Goal: Task Accomplishment & Management: Manage account settings

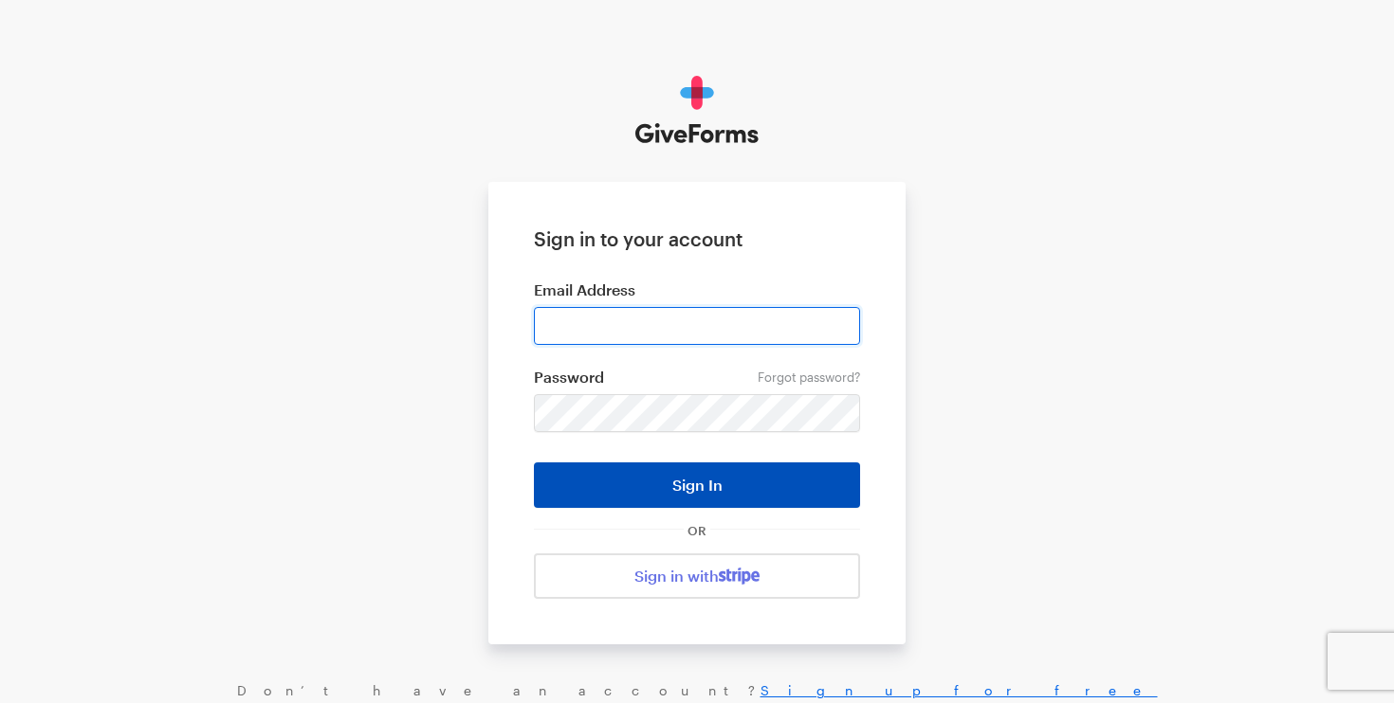
type input "info@refocusmedialabs.org"
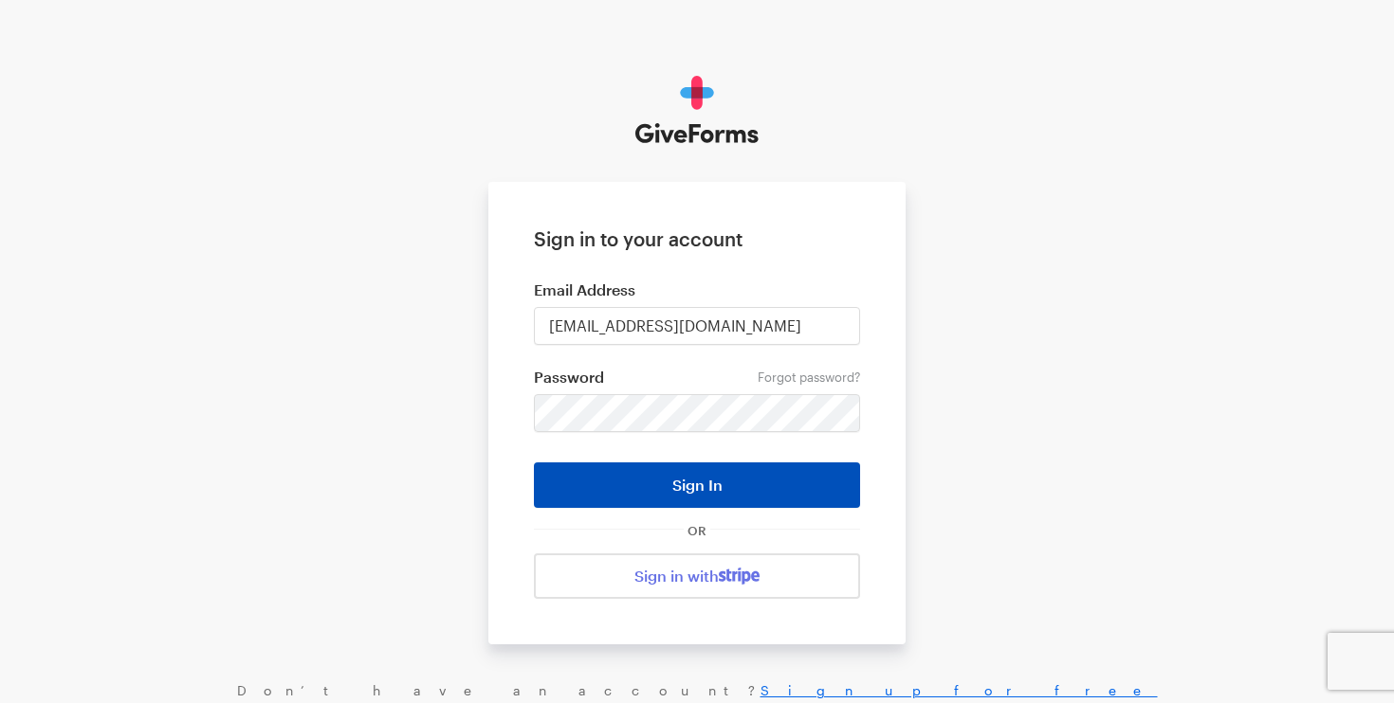
click at [794, 485] on button "Sign In" at bounding box center [697, 486] width 326 height 46
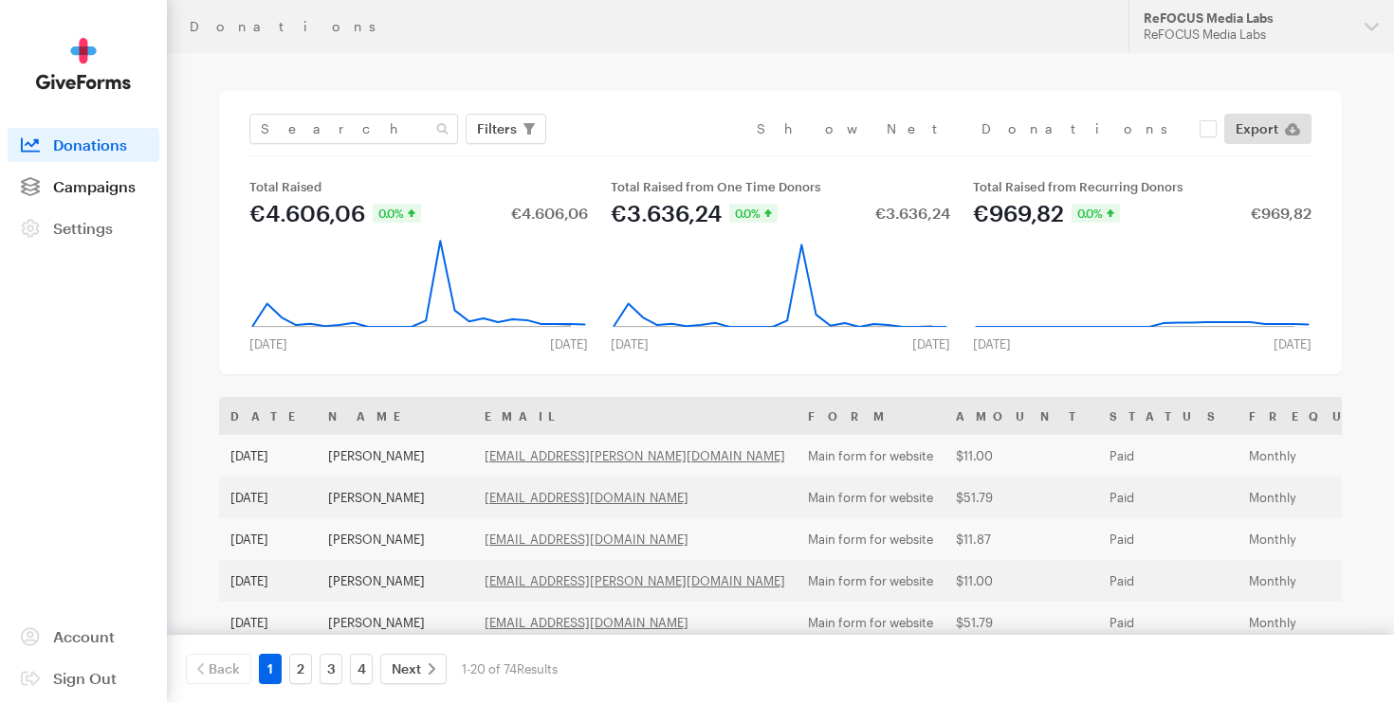
click at [85, 194] on span "Campaigns" at bounding box center [94, 186] width 82 height 18
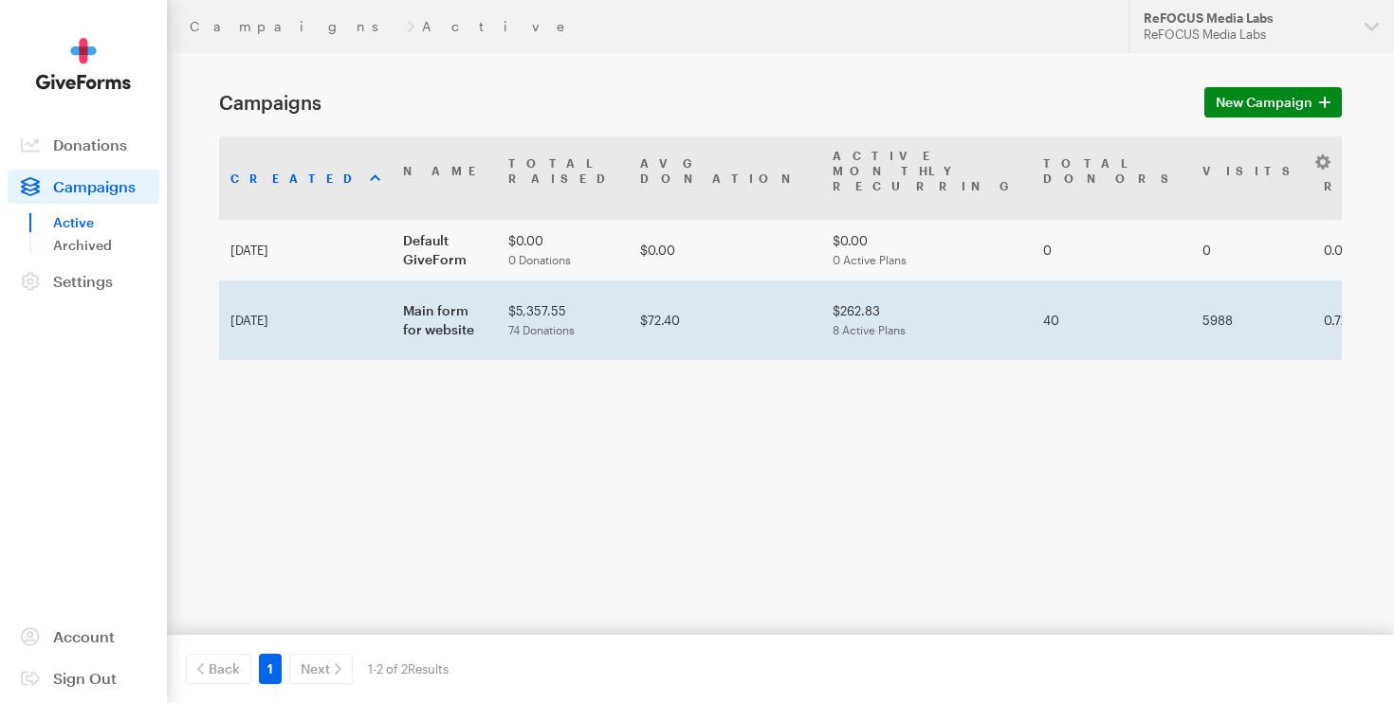
click at [410, 281] on td "Main form for website" at bounding box center [444, 321] width 105 height 80
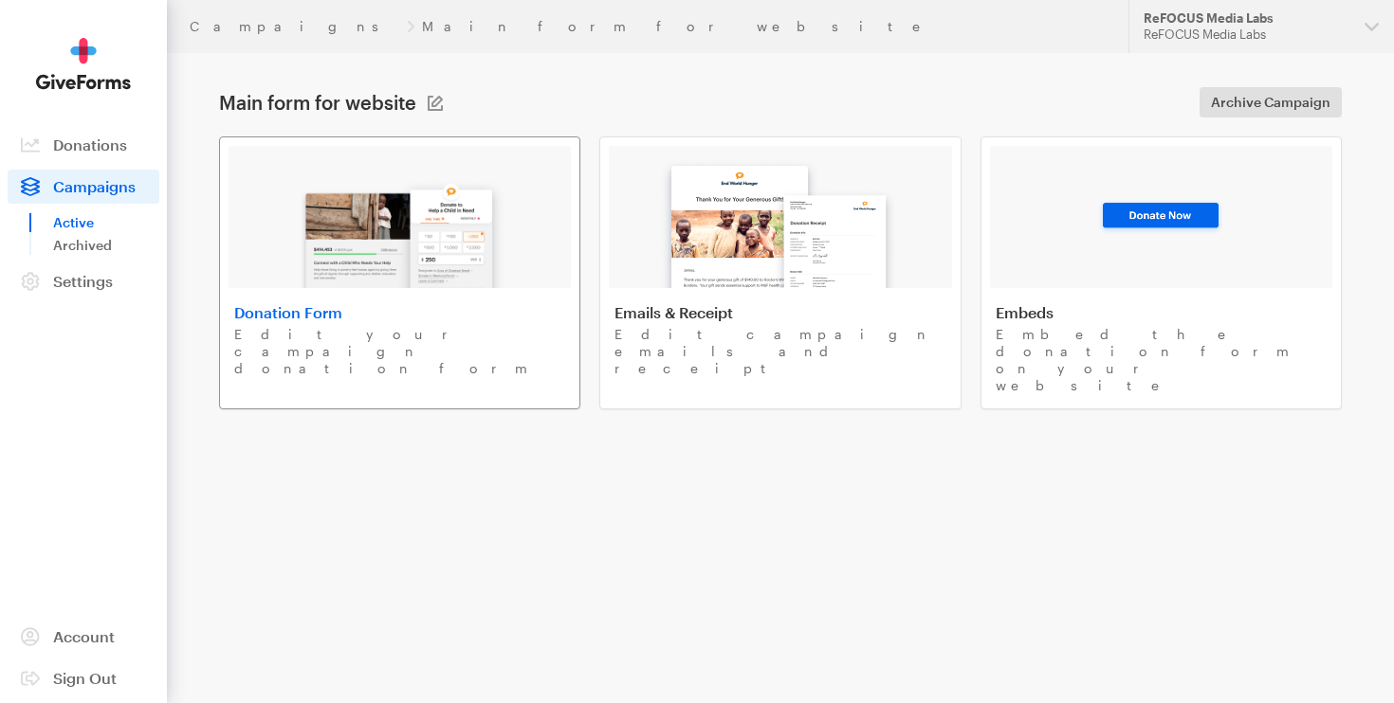
click at [378, 319] on h4 "Donation Form" at bounding box center [399, 312] width 331 height 19
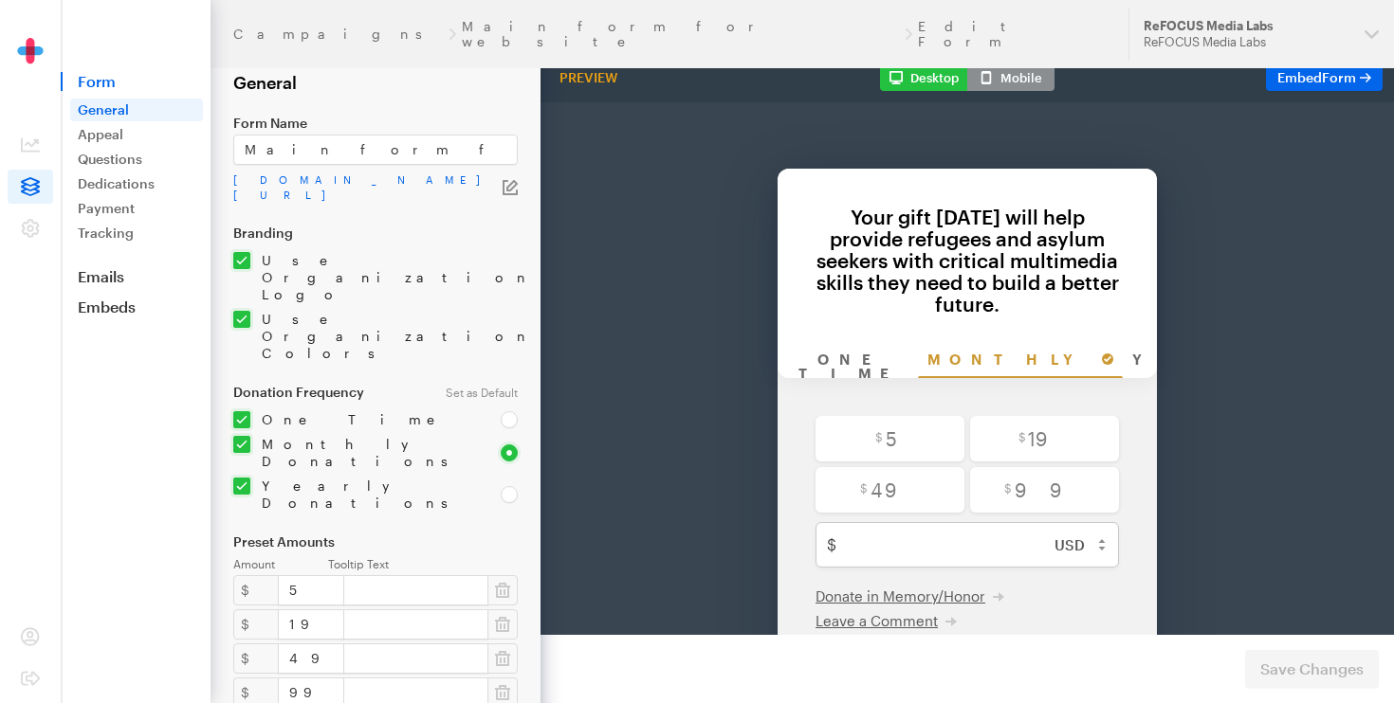
click at [1004, 164] on div "Your gift today will help provide refugees and asylum seekers with critical mul…" at bounding box center [966, 210] width 341 height 109
click at [975, 186] on div "Your gift today will help provide refugees and asylum seekers with critical mul…" at bounding box center [966, 210] width 341 height 109
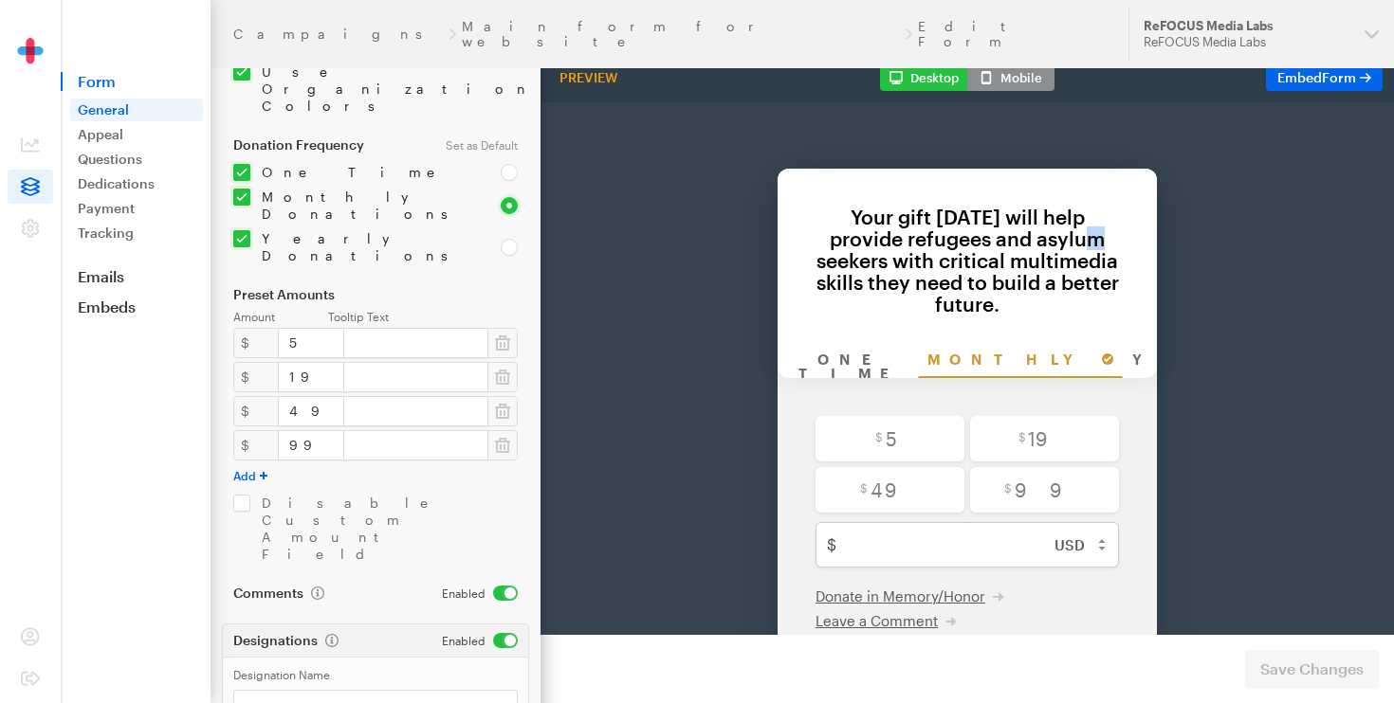
scroll to position [299, 0]
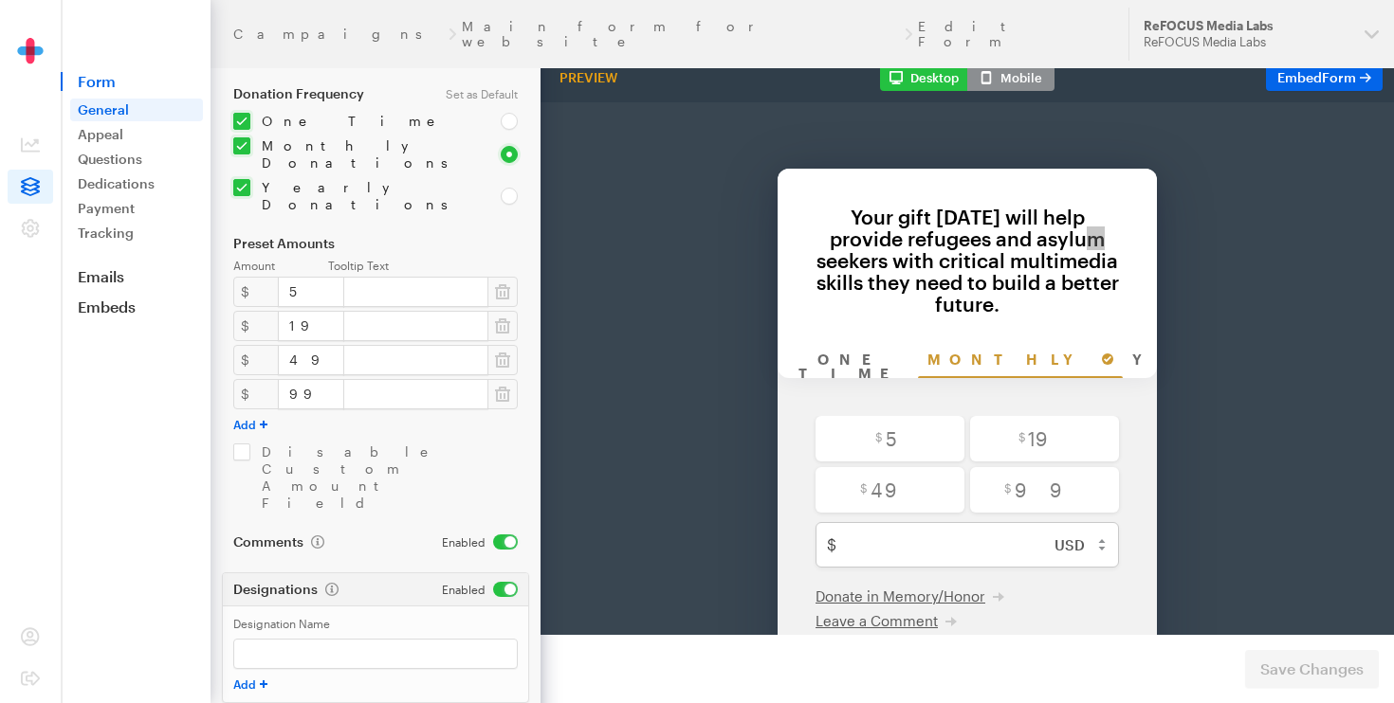
type input "Your gift today helps provide people who escaped war and persecution with criti…"
click at [597, 661] on footer "Preview Form Save Changes" at bounding box center [966, 669] width 853 height 68
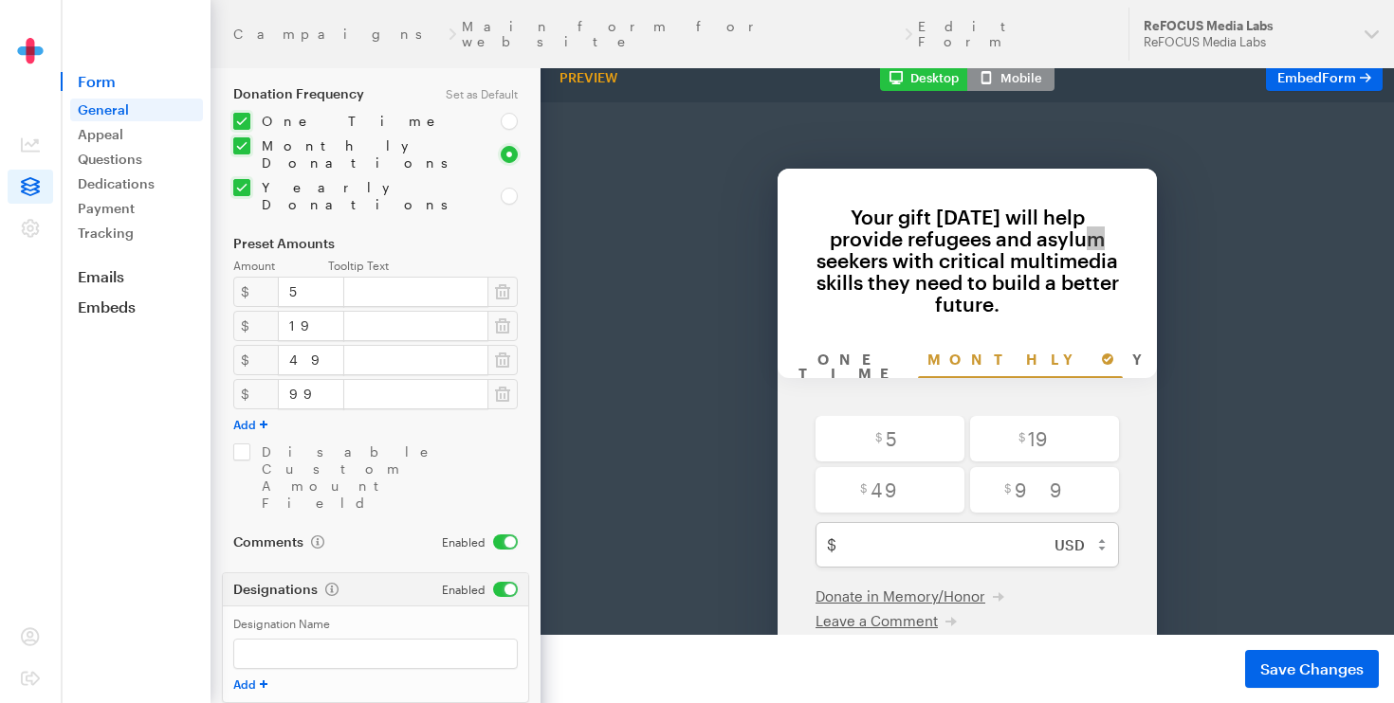
click at [247, 277] on div "$" at bounding box center [256, 292] width 46 height 30
click at [128, 137] on link "Appeal" at bounding box center [136, 134] width 133 height 23
click at [1277, 674] on span "Save Changes" at bounding box center [1311, 669] width 103 height 23
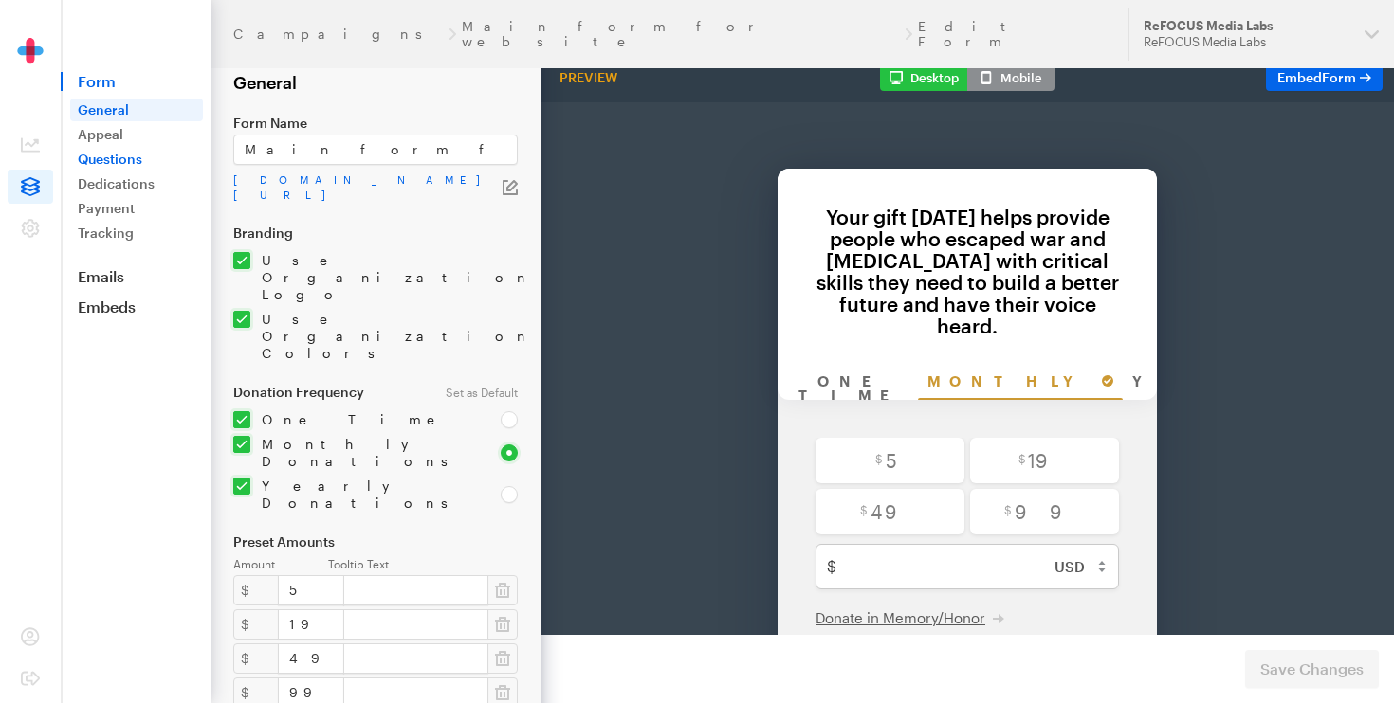
click at [106, 159] on link "Questions" at bounding box center [136, 159] width 133 height 23
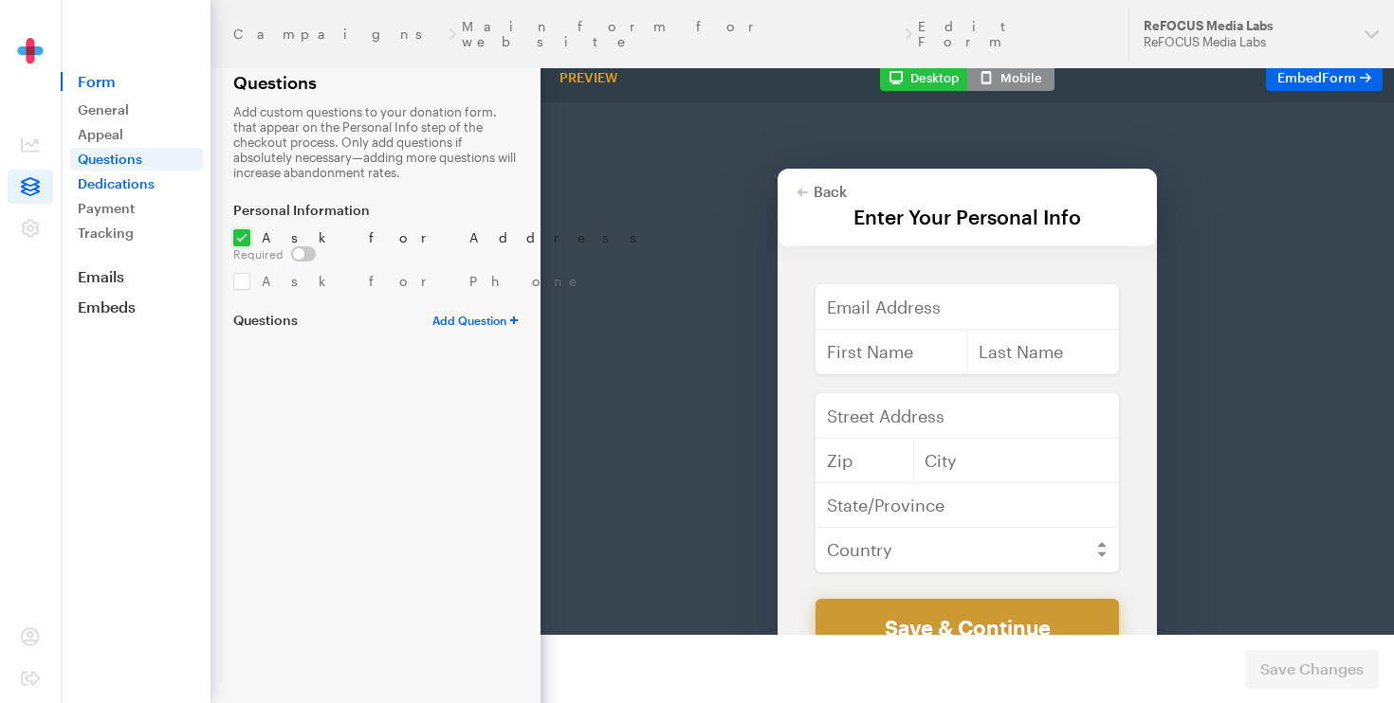
click at [120, 189] on link "Dedications" at bounding box center [136, 184] width 133 height 23
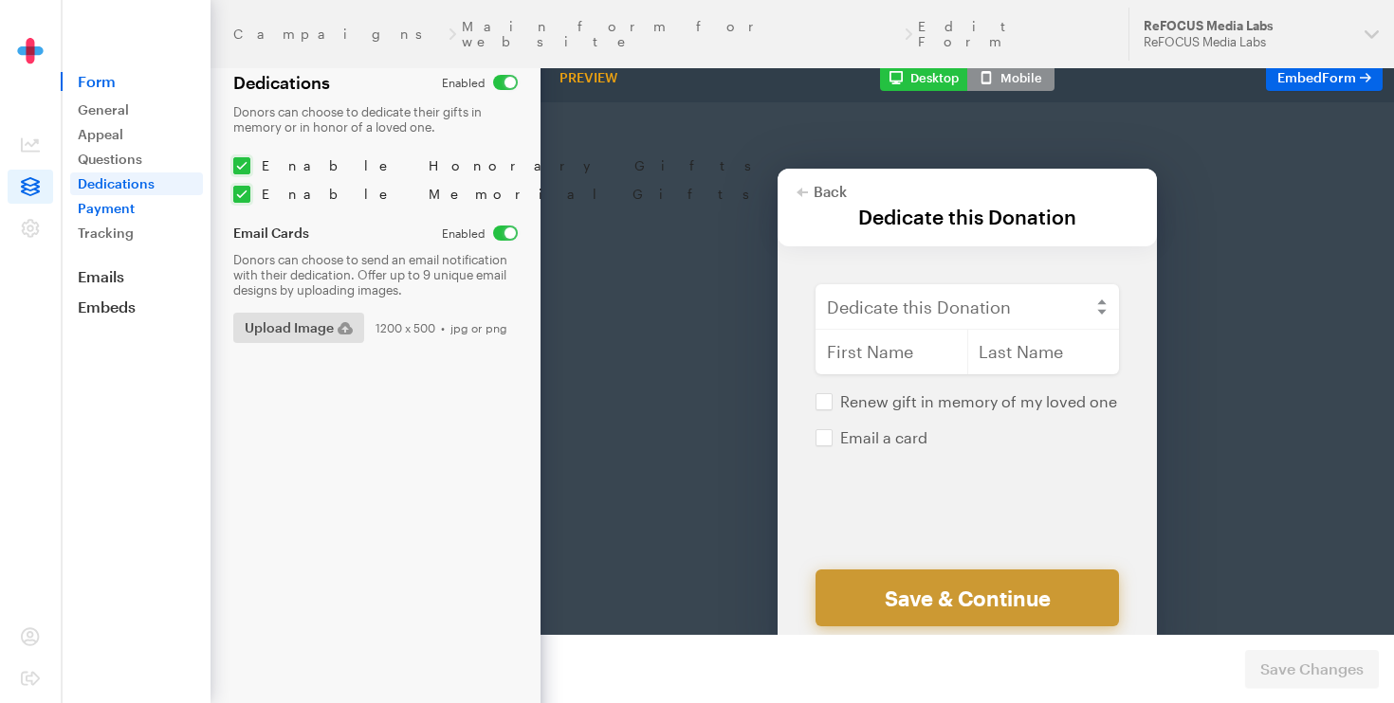
click at [119, 210] on link "Payment" at bounding box center [136, 208] width 133 height 23
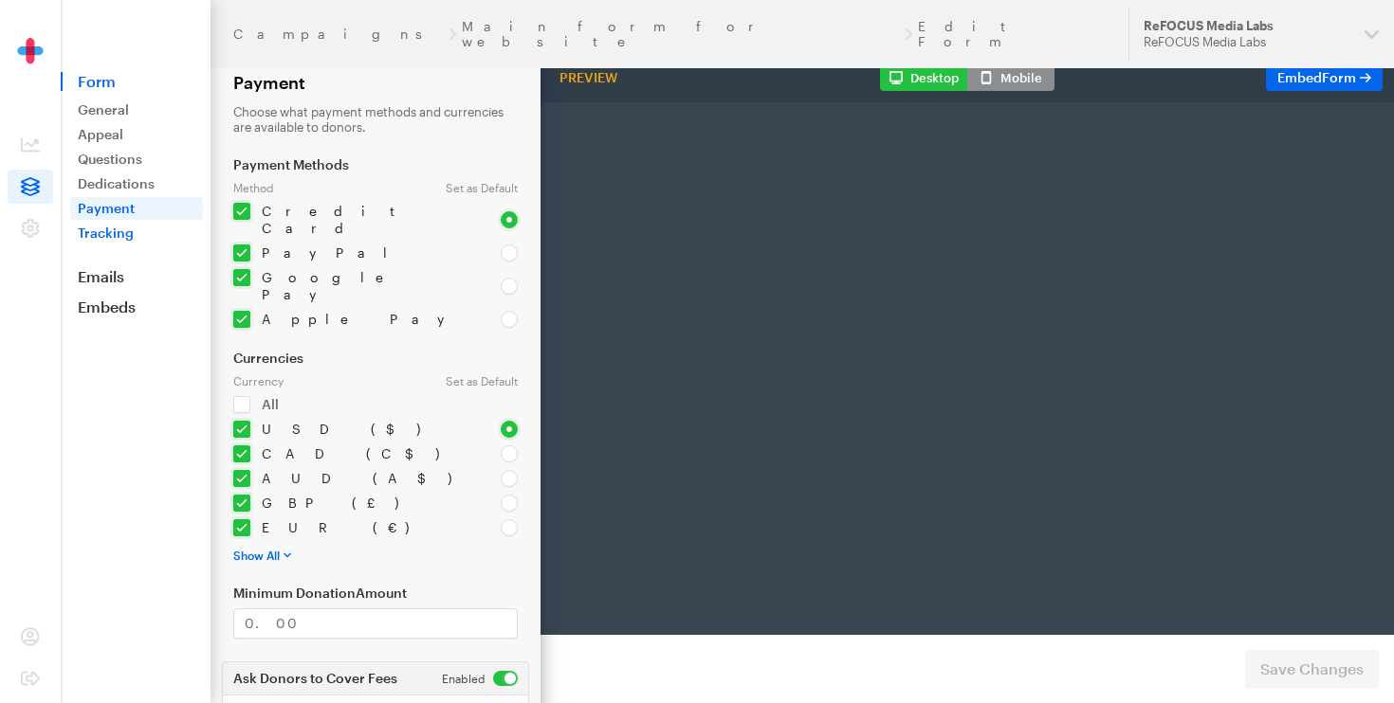
radio input "true"
type input "99"
type input "test@test.com"
type input "first"
type input "last"
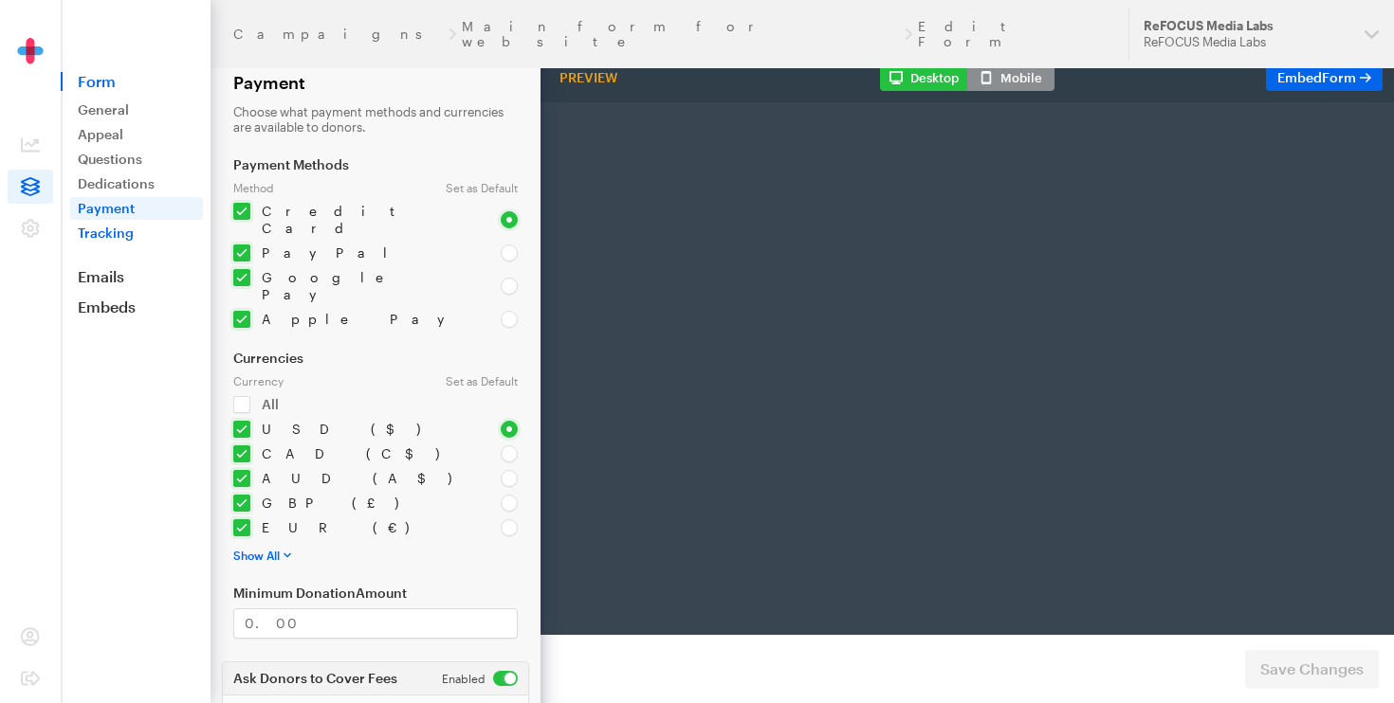
type input "address"
type input "892345"
type input "Los Angelis"
type input "CA"
select select "US"
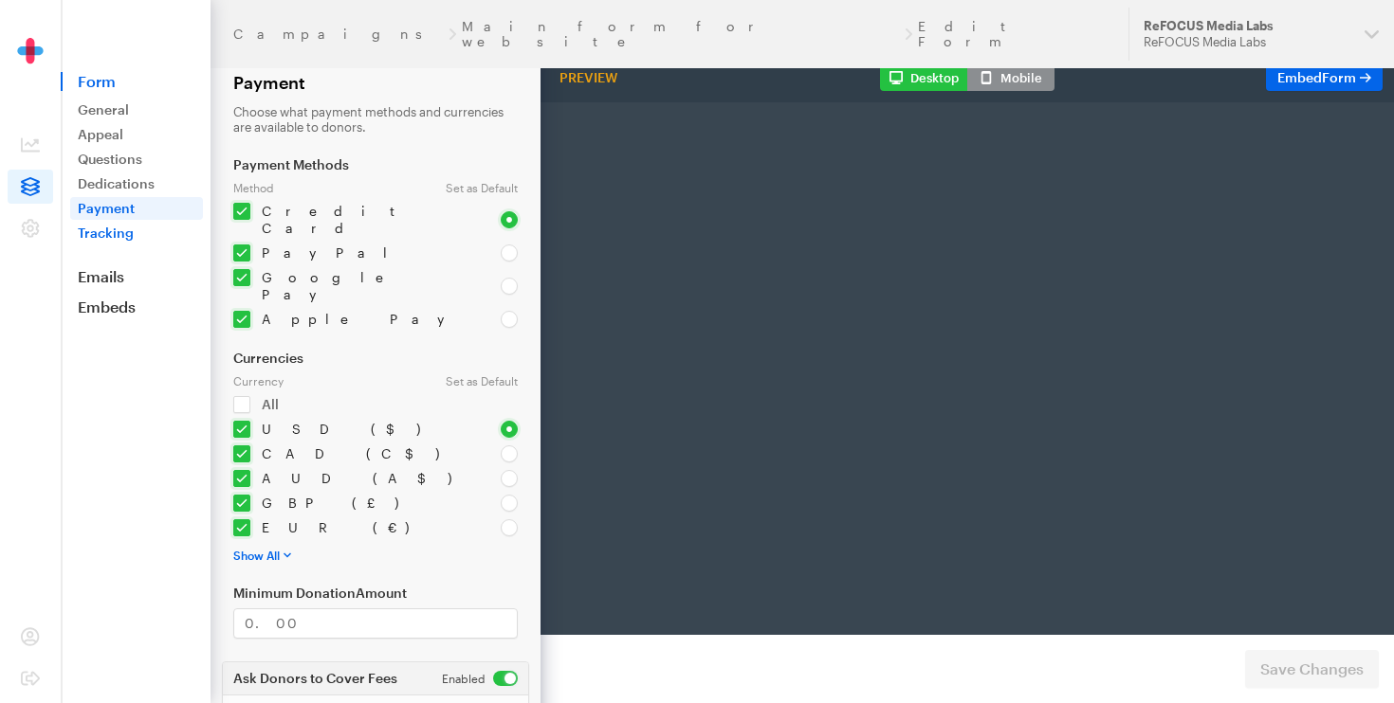
checkbox input "false"
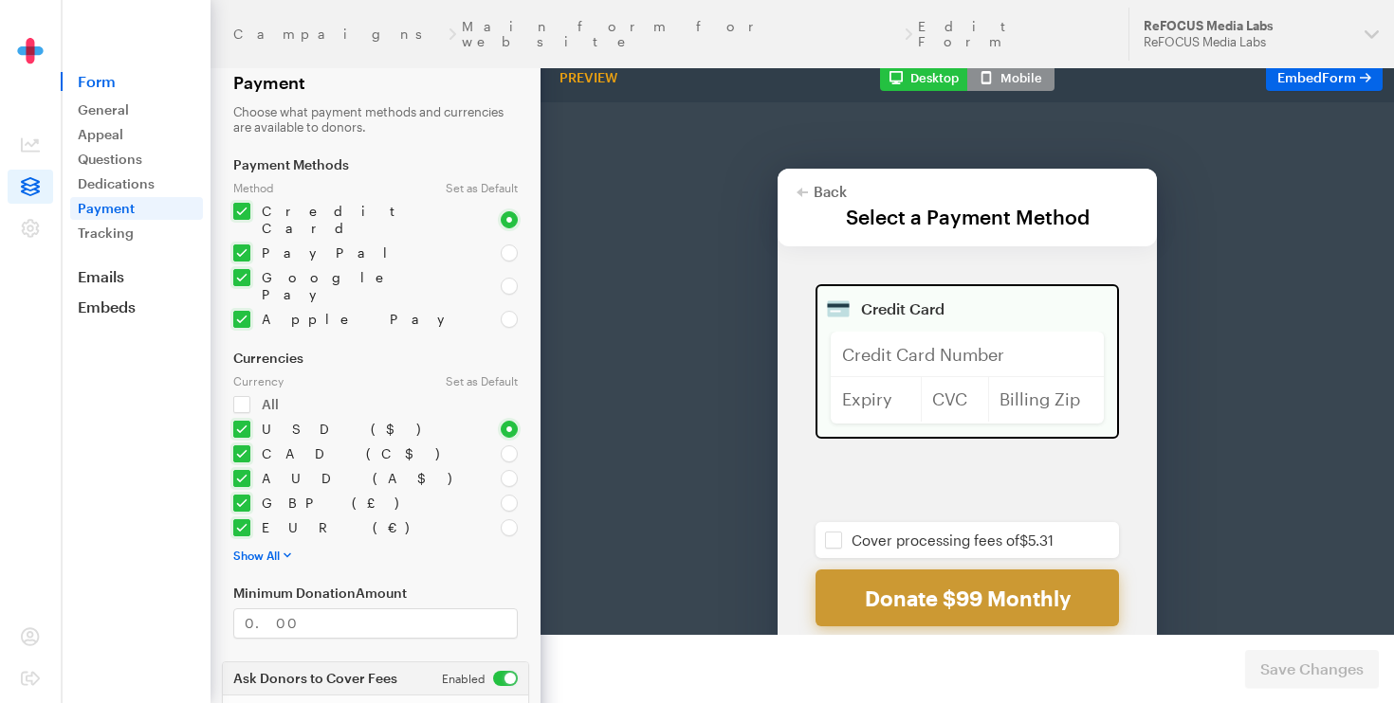
scroll to position [39, 0]
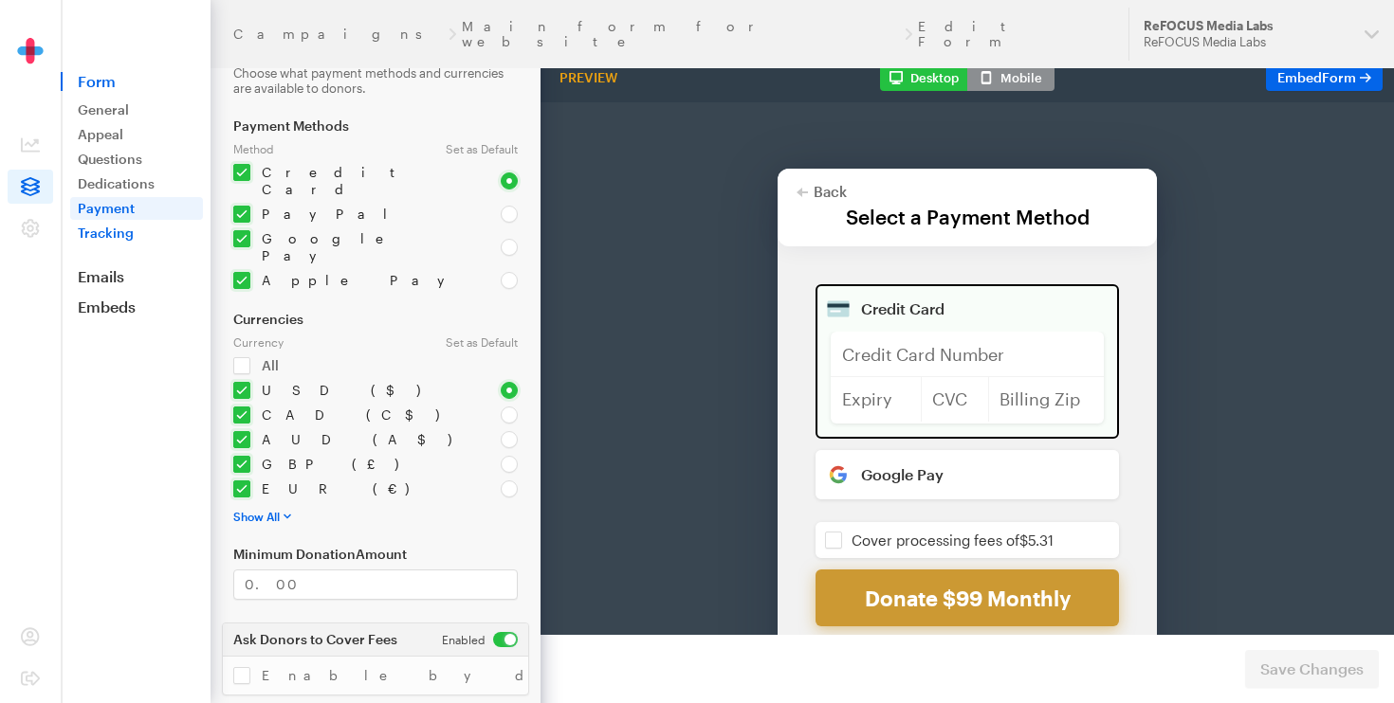
click at [125, 236] on link "Tracking" at bounding box center [136, 233] width 133 height 23
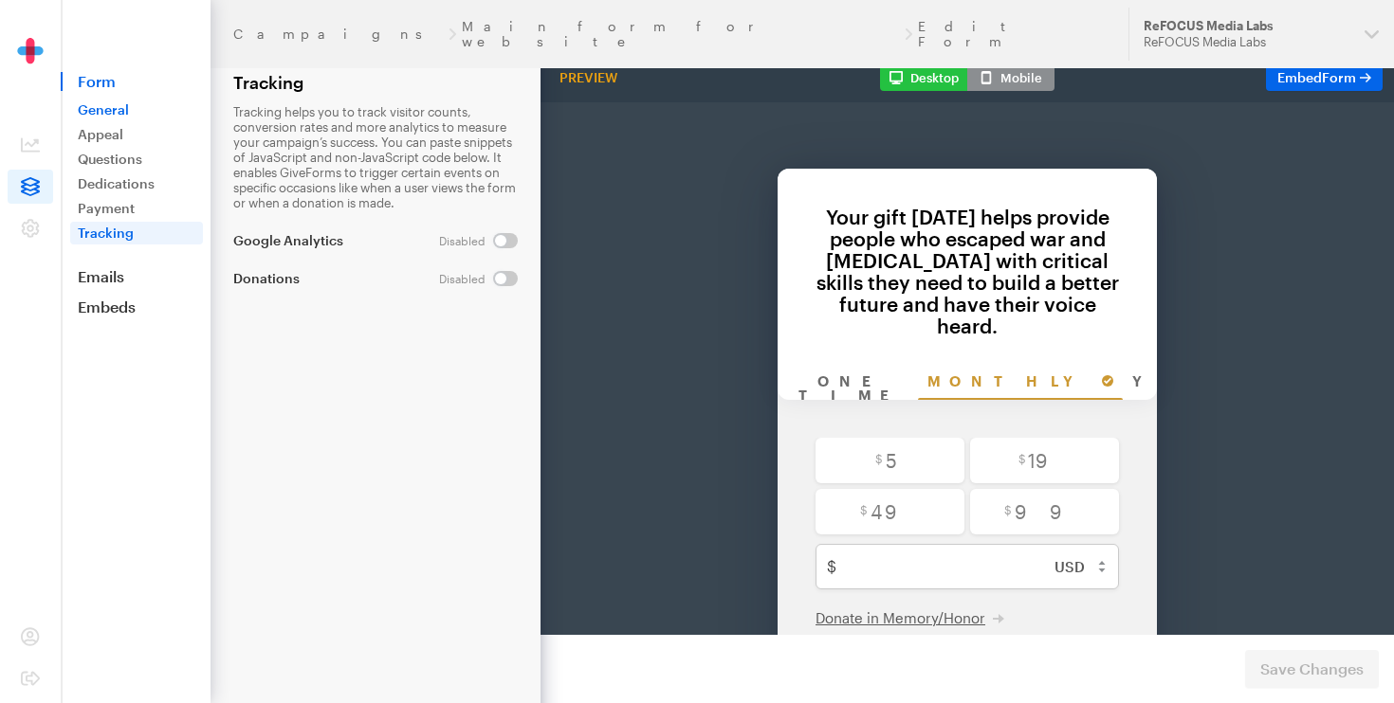
click at [100, 108] on link "General" at bounding box center [136, 110] width 133 height 23
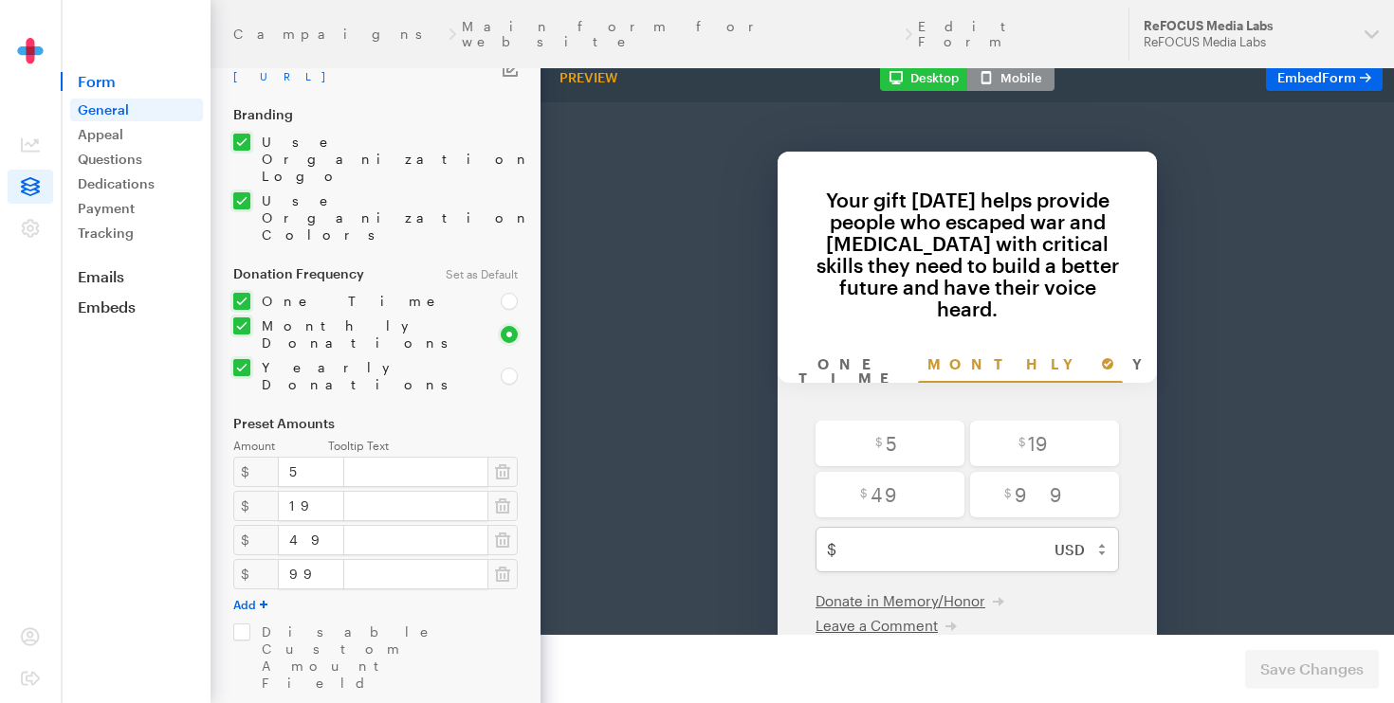
scroll to position [113, 0]
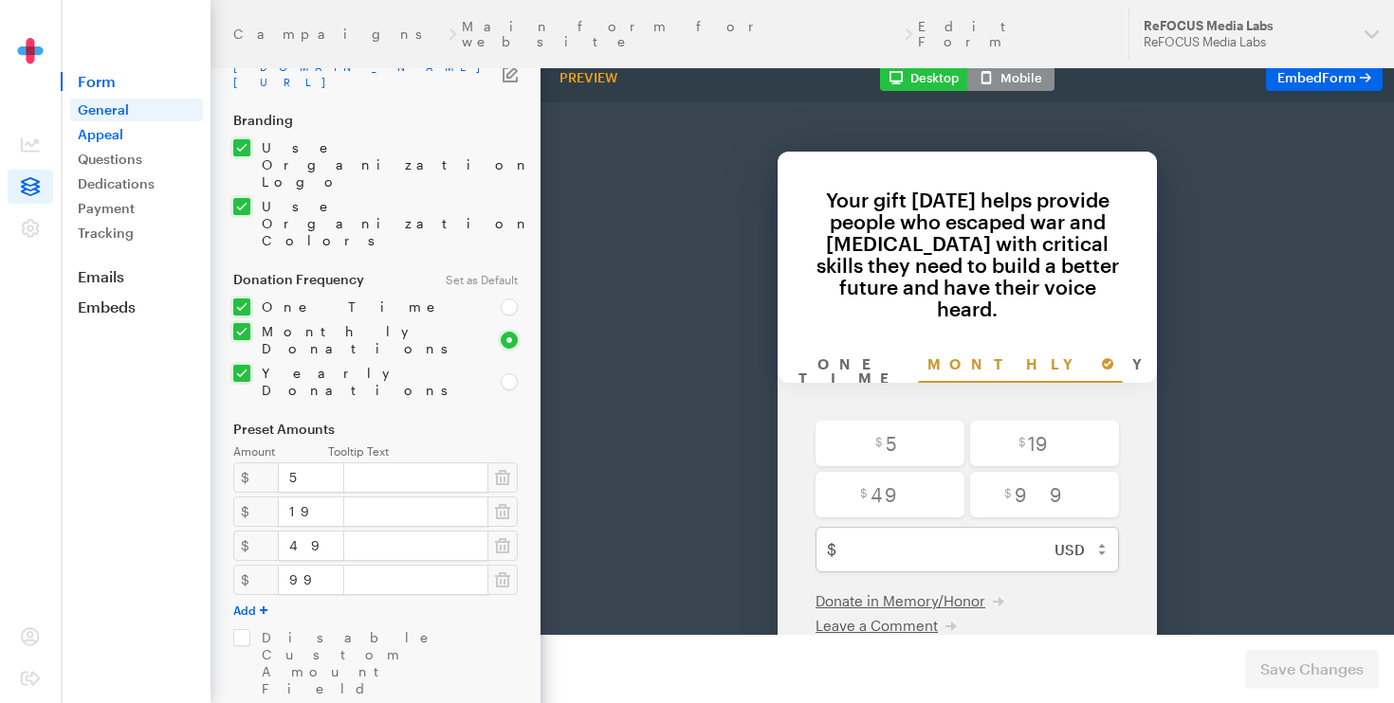
click at [108, 131] on link "Appeal" at bounding box center [136, 134] width 133 height 23
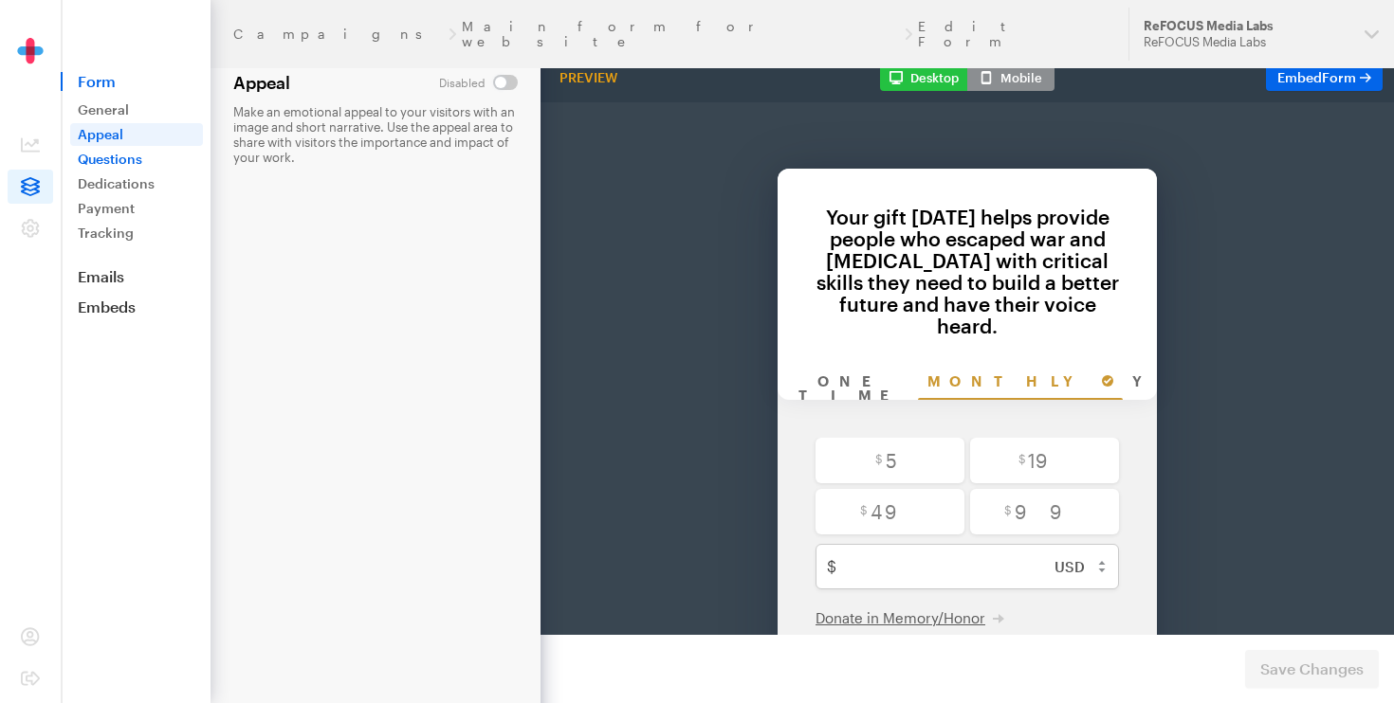
click at [139, 166] on link "Questions" at bounding box center [136, 159] width 133 height 23
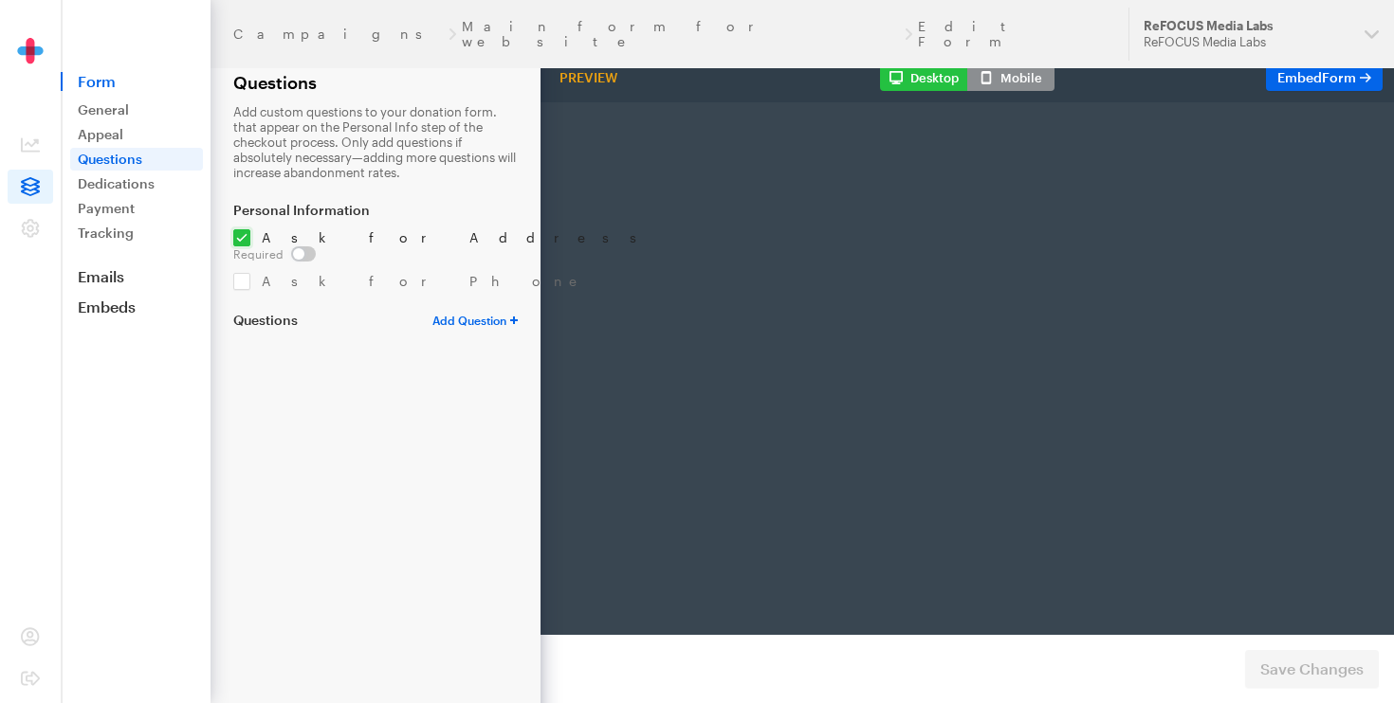
radio input "true"
type input "99"
checkbox input "false"
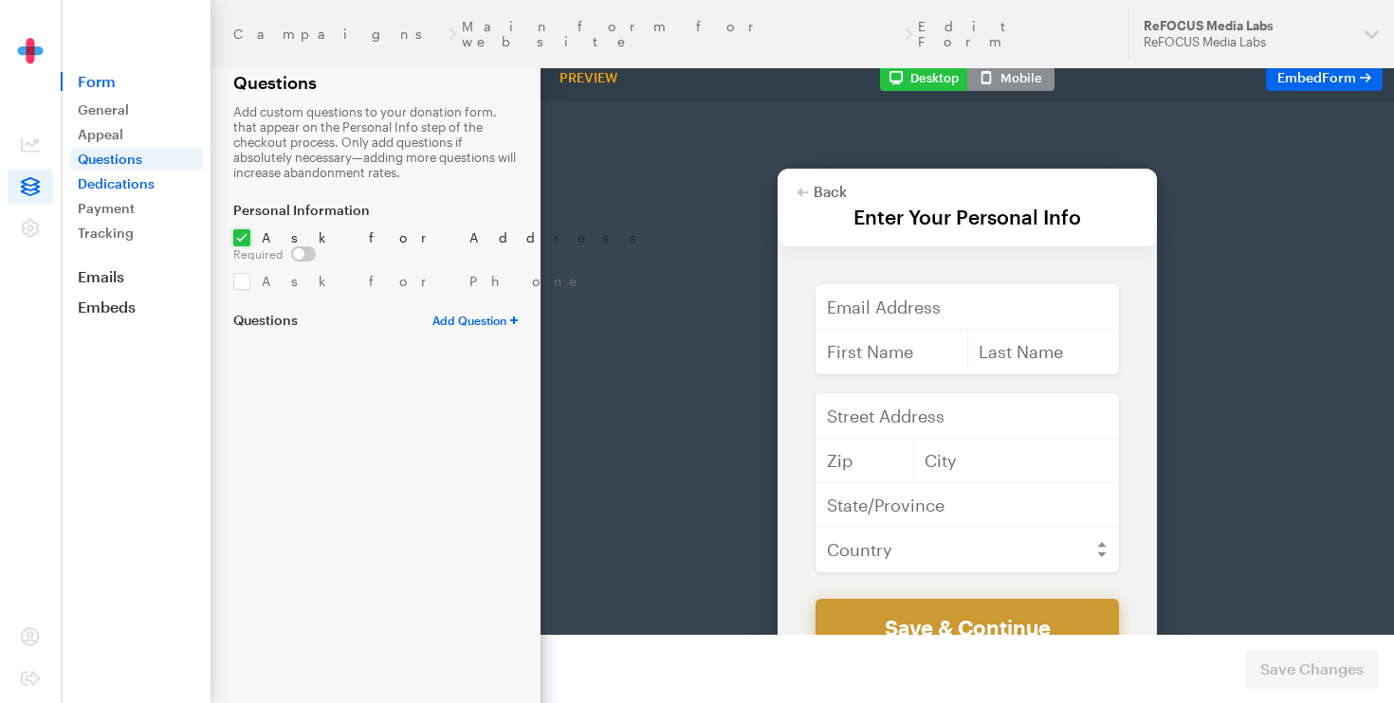
click at [112, 183] on link "Dedications" at bounding box center [136, 184] width 133 height 23
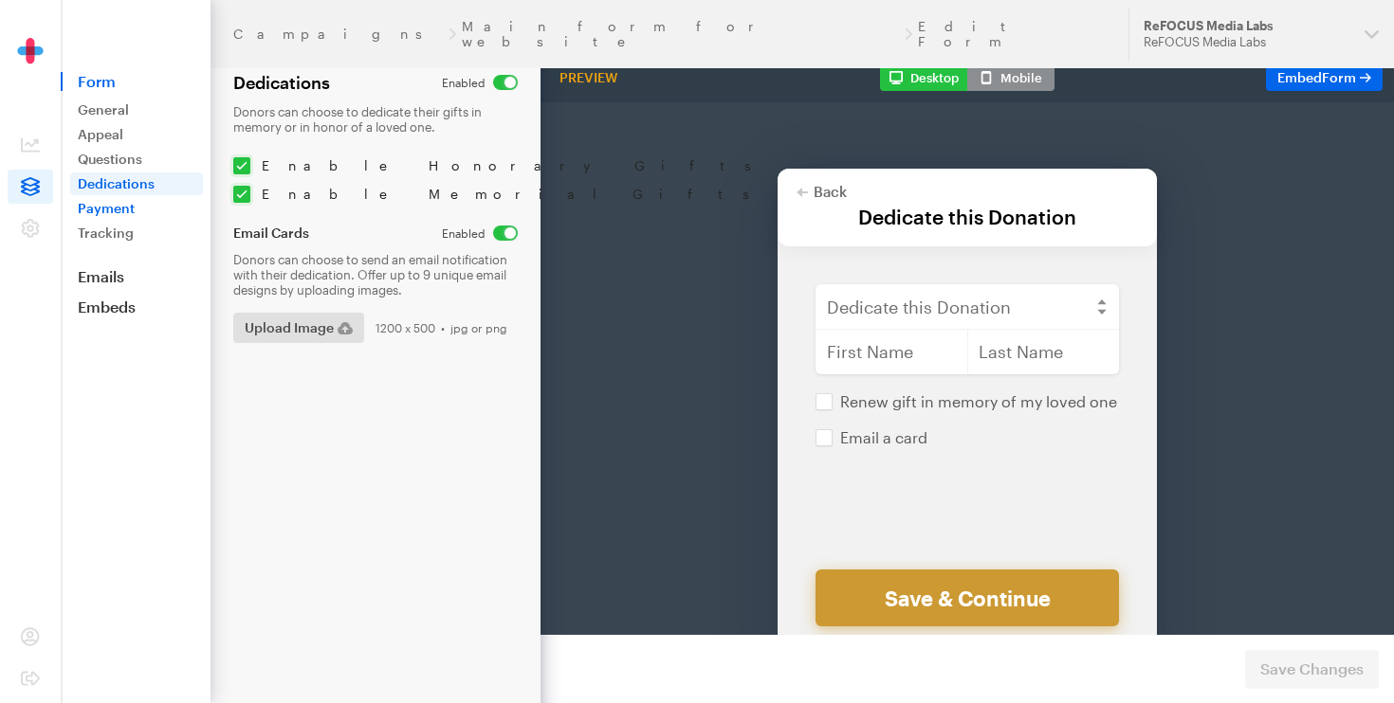
click at [137, 208] on link "Payment" at bounding box center [136, 208] width 133 height 23
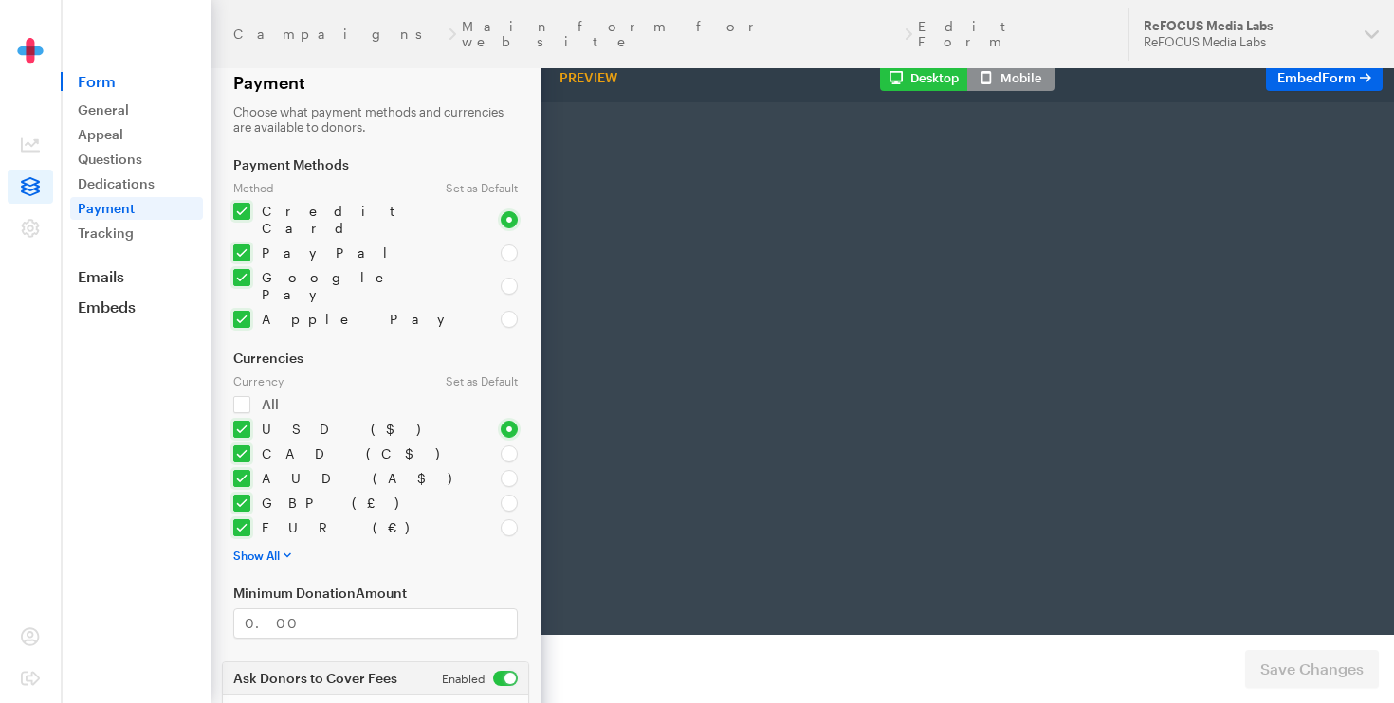
select select "US"
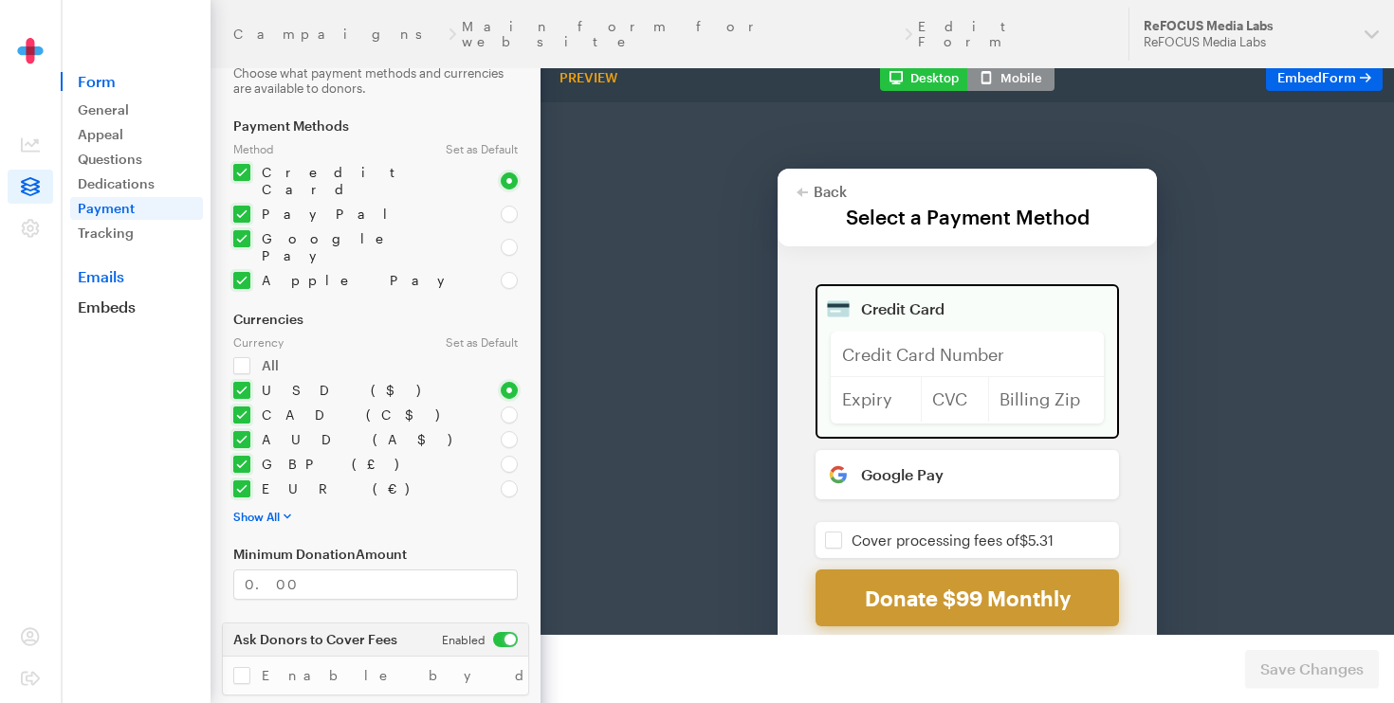
click at [113, 278] on link "Emails" at bounding box center [136, 276] width 150 height 19
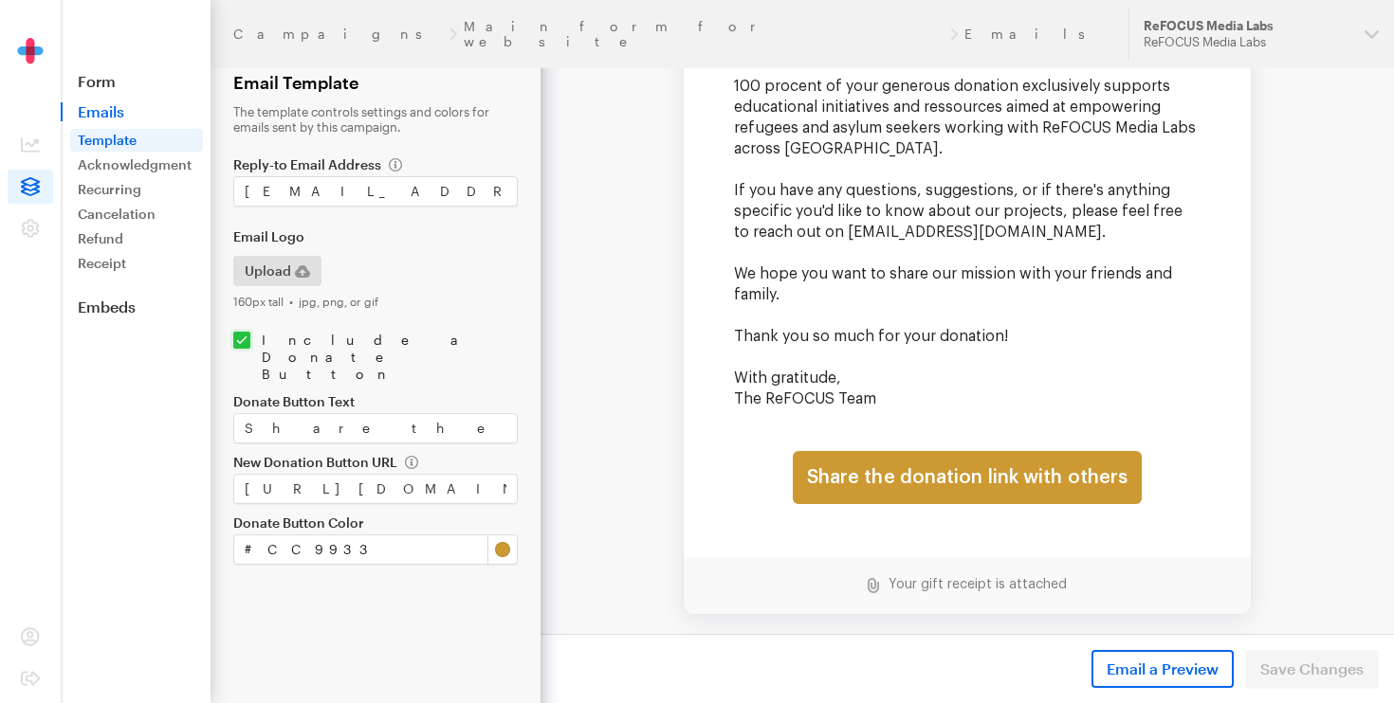
scroll to position [273, 0]
click at [150, 172] on link "Acknowledgment" at bounding box center [136, 165] width 133 height 23
